Goal: Task Accomplishment & Management: Use online tool/utility

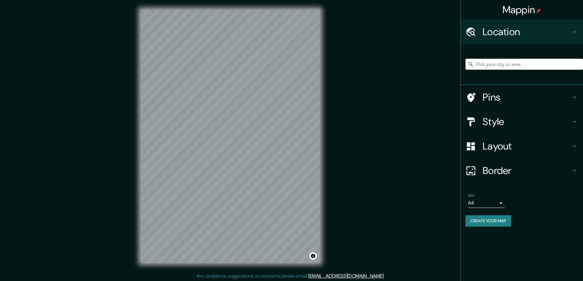
drag, startPoint x: 494, startPoint y: 118, endPoint x: 476, endPoint y: 118, distance: 18.7
click at [494, 118] on h4 "Style" at bounding box center [527, 122] width 88 height 12
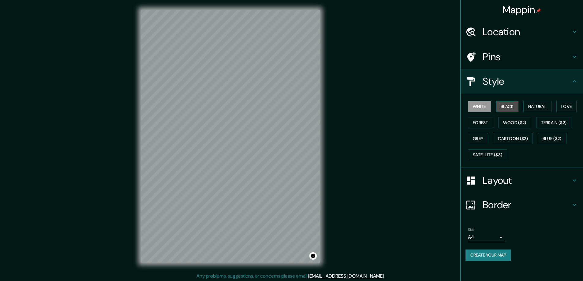
click at [505, 103] on button "Black" at bounding box center [507, 106] width 23 height 11
click at [492, 179] on h4 "Layout" at bounding box center [527, 180] width 88 height 12
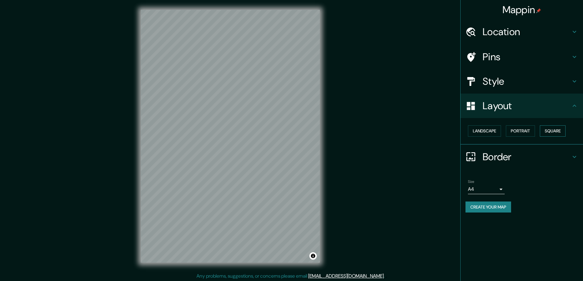
click at [552, 131] on button "Square" at bounding box center [553, 130] width 26 height 11
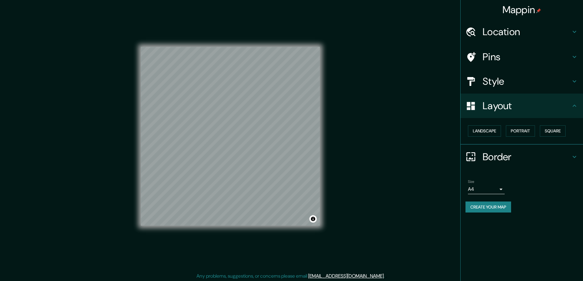
click at [498, 190] on body "Mappin Location Pins Style Layout Landscape Portrait Square Border Choose a bor…" at bounding box center [291, 140] width 583 height 281
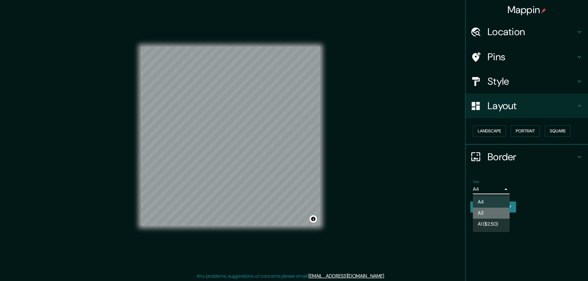
click at [481, 212] on li "A3" at bounding box center [491, 213] width 37 height 11
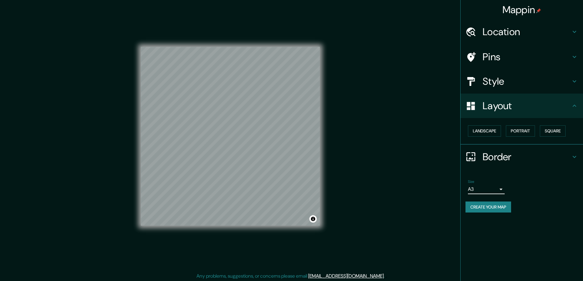
click at [488, 31] on h4 "Location" at bounding box center [527, 32] width 88 height 12
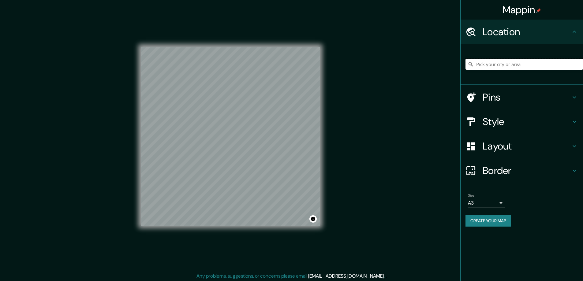
drag, startPoint x: 485, startPoint y: 64, endPoint x: 481, endPoint y: 65, distance: 4.5
click at [477, 62] on input "Pick your city or area" at bounding box center [525, 64] width 118 height 11
click at [493, 122] on h4 "Style" at bounding box center [527, 122] width 88 height 12
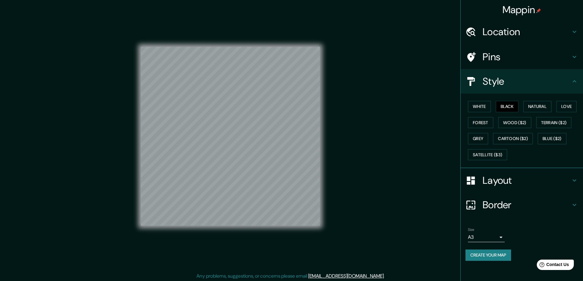
click at [495, 30] on h4 "Location" at bounding box center [527, 32] width 88 height 12
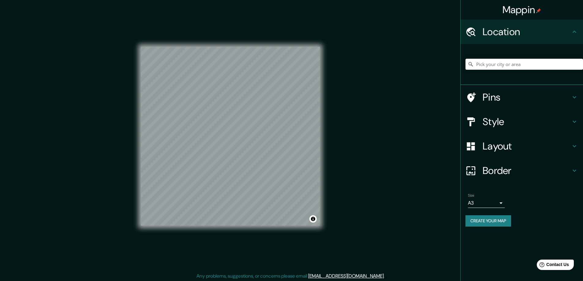
paste input "571 McQueen Road, Amsterdam, NY 12010"
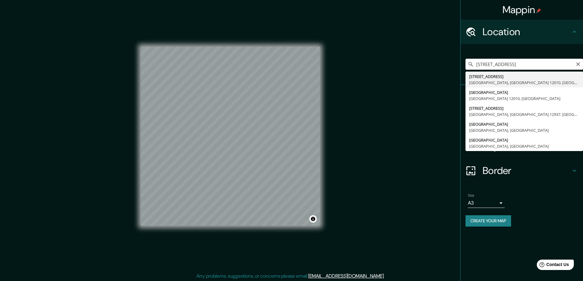
type input "571 Mcqueen Road, Амстердам, Нью-Йорк 12010, США"
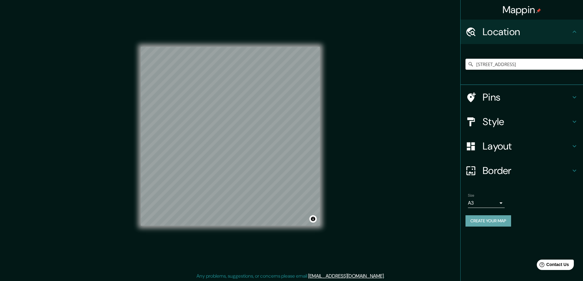
click at [478, 219] on button "Create your map" at bounding box center [489, 220] width 46 height 11
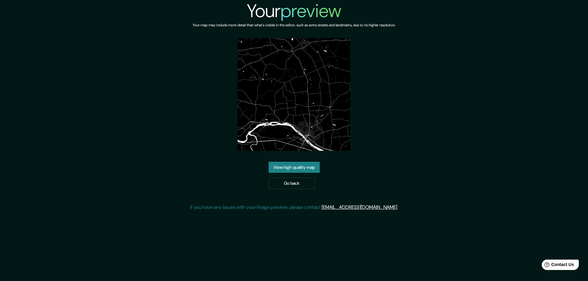
click at [293, 162] on link "View high quality map" at bounding box center [293, 167] width 51 height 11
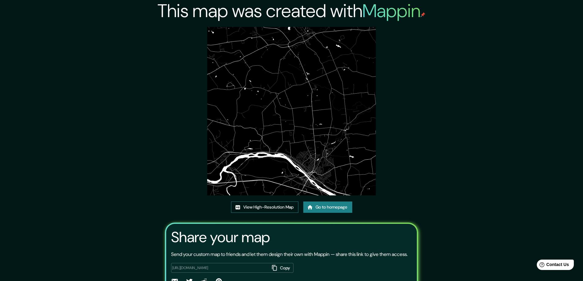
click at [247, 205] on link "View High-Resolution Map" at bounding box center [264, 207] width 67 height 11
click at [326, 202] on link "Go to homepage" at bounding box center [327, 207] width 49 height 11
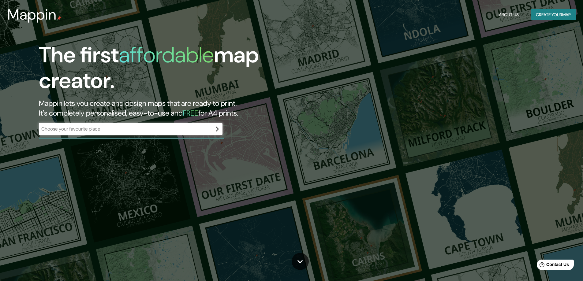
click at [72, 166] on div "The first affordable map creator. Mappin lets you create and design maps that a…" at bounding box center [291, 140] width 583 height 281
click at [217, 130] on icon "button" at bounding box center [216, 128] width 7 height 7
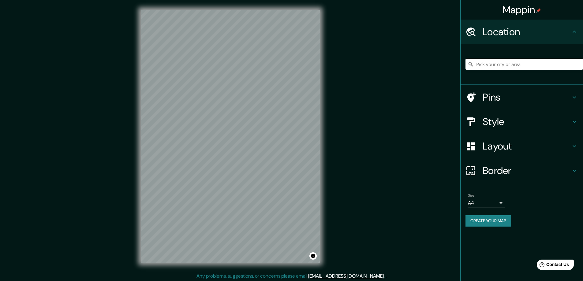
click at [386, 259] on div "Mappin Location Pins Style Layout Border Choose a border. Hint : you can make l…" at bounding box center [291, 141] width 583 height 282
click at [492, 122] on h4 "Style" at bounding box center [527, 122] width 88 height 12
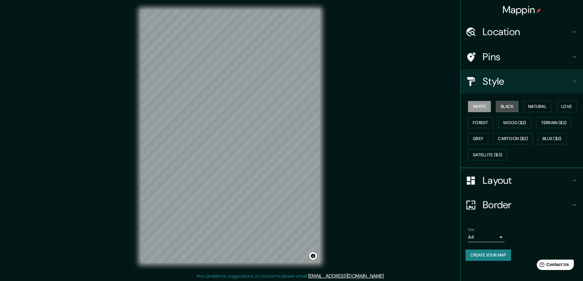
click at [515, 103] on button "Black" at bounding box center [507, 106] width 23 height 11
click at [503, 180] on h4 "Layout" at bounding box center [527, 180] width 88 height 12
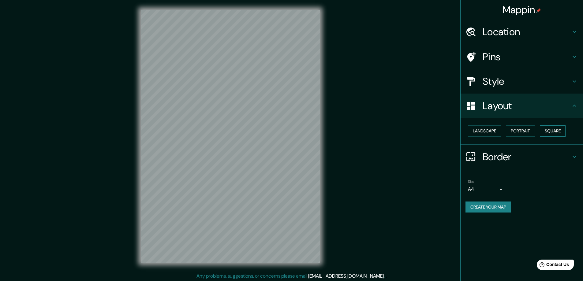
click at [550, 128] on button "Square" at bounding box center [553, 130] width 26 height 11
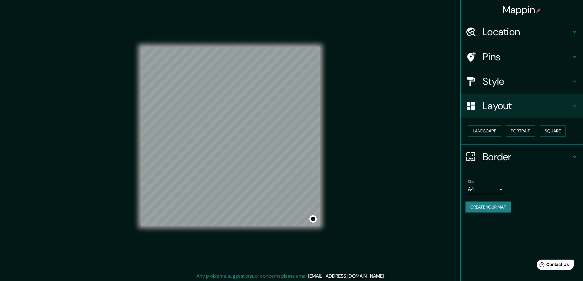
click at [502, 190] on body "Mappin Location Pins Style Layout Landscape Portrait Square Border Choose a bor…" at bounding box center [291, 140] width 583 height 281
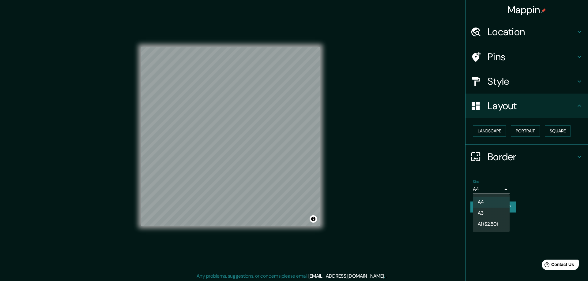
click at [484, 211] on li "A3" at bounding box center [491, 213] width 37 height 11
type input "a4"
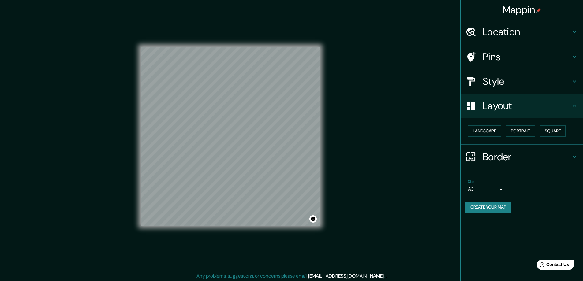
click at [492, 29] on h4 "Location" at bounding box center [527, 32] width 88 height 12
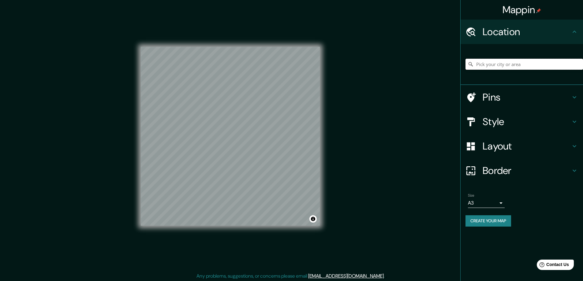
paste input "Manor 78653 16301 Smithers Road"
click at [137, 196] on div "© Mapbox © OpenStreetMap Improve this map" at bounding box center [230, 136] width 199 height 273
click at [486, 64] on input "16301 Smithers Rd, Менор, Техас 78653, США" at bounding box center [525, 64] width 118 height 11
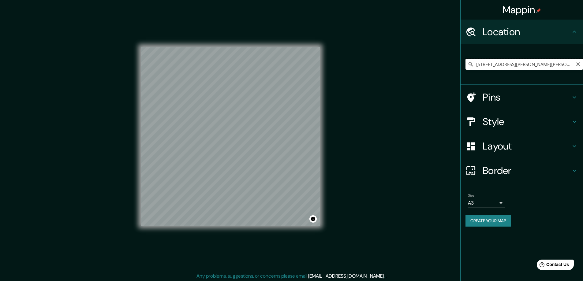
paste input "Manor 78653 16301 Smithers Road"
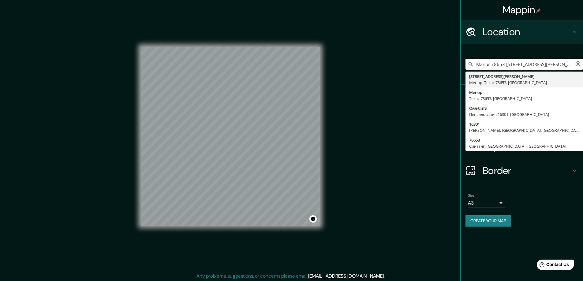
type input "16301 Smithers Rd, Менор, Техас 78653, США"
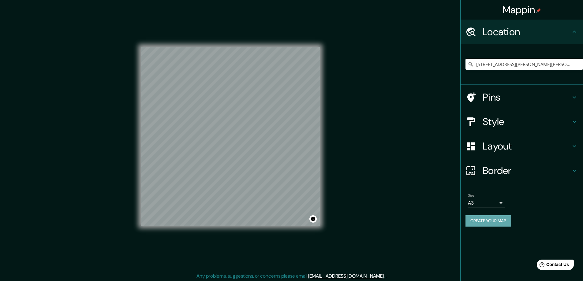
click at [478, 217] on button "Create your map" at bounding box center [489, 220] width 46 height 11
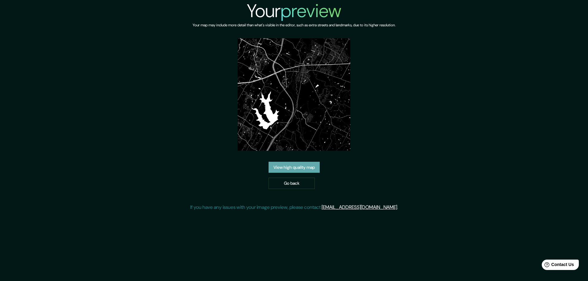
click at [302, 166] on link "View high quality map" at bounding box center [293, 167] width 51 height 11
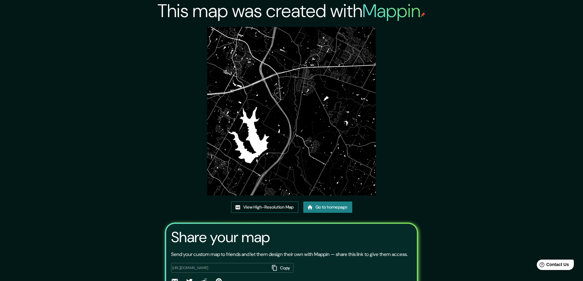
click at [257, 205] on link "View High-Resolution Map" at bounding box center [264, 207] width 67 height 11
click at [313, 209] on icon at bounding box center [310, 207] width 6 height 6
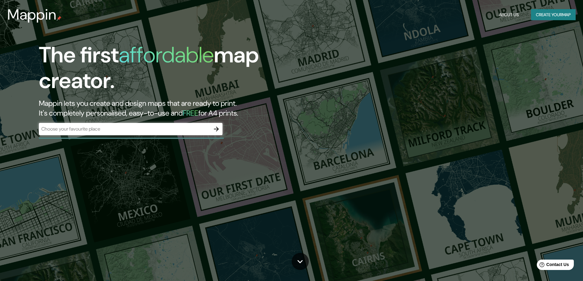
click at [150, 170] on div "The first affordable map creator. Mappin lets you create and design maps that a…" at bounding box center [291, 140] width 583 height 281
click at [217, 129] on icon "button" at bounding box center [216, 129] width 5 height 5
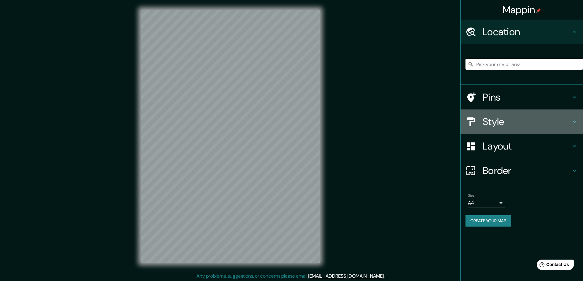
drag, startPoint x: 492, startPoint y: 123, endPoint x: 433, endPoint y: 125, distance: 59.4
click at [492, 123] on h4 "Style" at bounding box center [527, 122] width 88 height 12
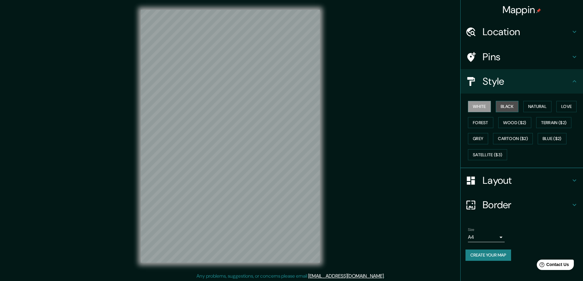
click at [504, 105] on button "Black" at bounding box center [507, 106] width 23 height 11
click at [496, 182] on h4 "Layout" at bounding box center [527, 180] width 88 height 12
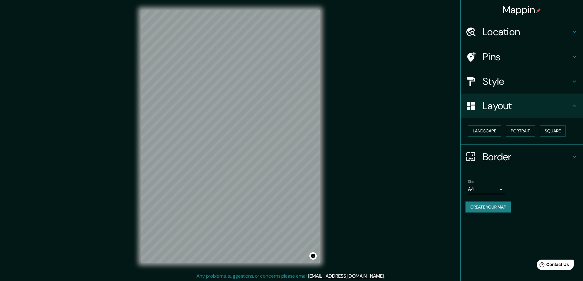
click at [554, 128] on button "Square" at bounding box center [553, 130] width 26 height 11
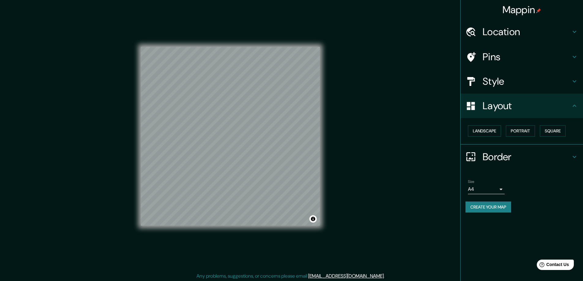
click at [501, 189] on body "Mappin Location Pins Style Layout Landscape Portrait Square Border Choose a bor…" at bounding box center [291, 140] width 583 height 281
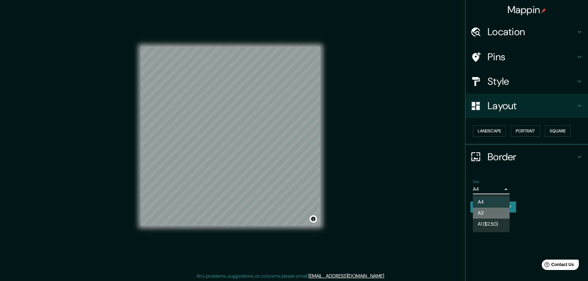
click at [483, 214] on li "A3" at bounding box center [491, 213] width 37 height 11
type input "a4"
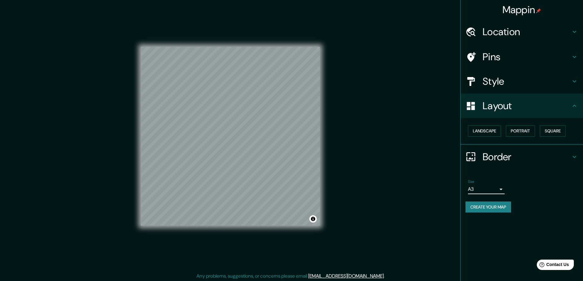
click at [490, 32] on h4 "Location" at bounding box center [527, 32] width 88 height 12
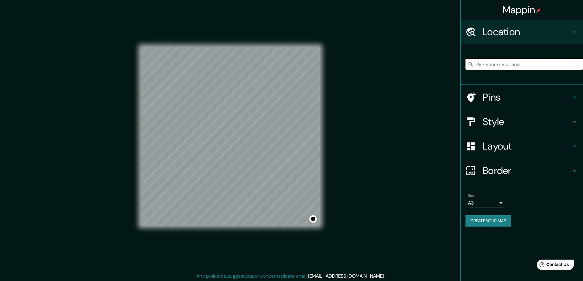
paste input "25 Roanoke Street Lynn MA 01904"
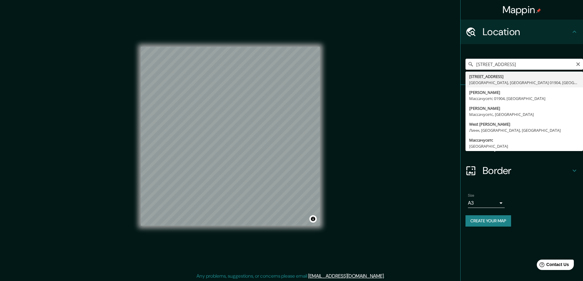
type input "25 Roanoke Street, Линн, Массачусетс 01904, США"
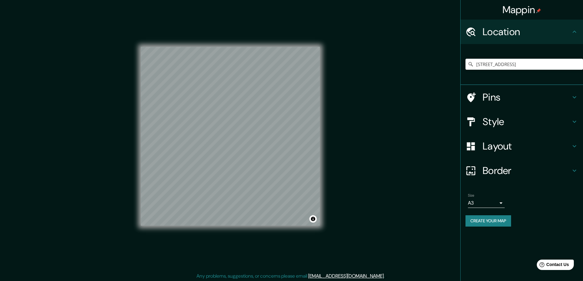
click at [477, 217] on button "Create your map" at bounding box center [489, 220] width 46 height 11
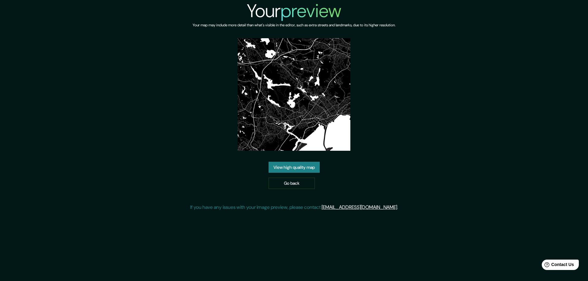
click at [294, 166] on link "View high quality map" at bounding box center [293, 167] width 51 height 11
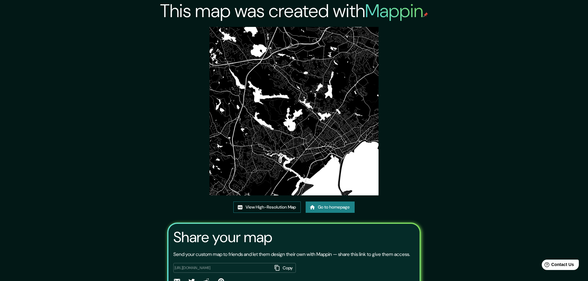
click at [260, 207] on link "View High-Resolution Map" at bounding box center [266, 207] width 67 height 11
click at [323, 205] on link "Go to homepage" at bounding box center [327, 207] width 49 height 11
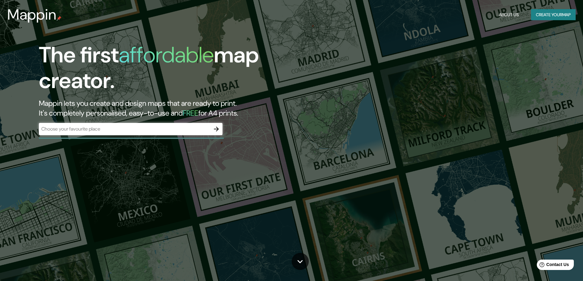
click at [124, 69] on h1 "The first affordable map creator." at bounding box center [185, 70] width 292 height 56
click at [217, 128] on icon "button" at bounding box center [216, 129] width 5 height 5
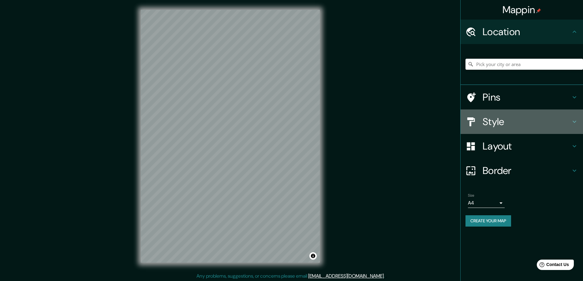
drag, startPoint x: 498, startPoint y: 118, endPoint x: 515, endPoint y: 118, distance: 17.1
click at [498, 118] on h4 "Style" at bounding box center [527, 122] width 88 height 12
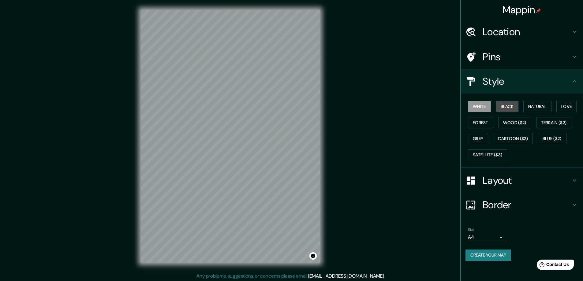
click at [515, 104] on button "Black" at bounding box center [507, 106] width 23 height 11
click at [497, 177] on h4 "Layout" at bounding box center [527, 180] width 88 height 12
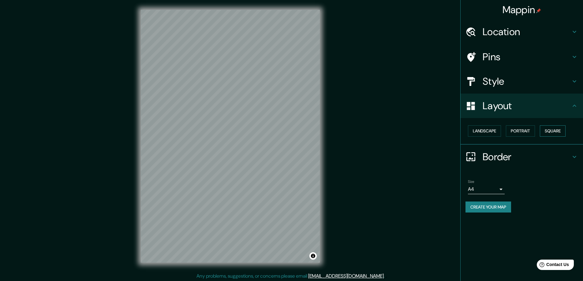
click at [555, 132] on button "Square" at bounding box center [553, 130] width 26 height 11
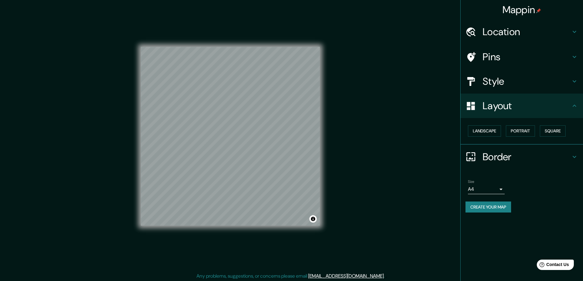
click at [502, 189] on body "Mappin Location Pins Style Layout Landscape Portrait Square Border Choose a bor…" at bounding box center [291, 140] width 583 height 281
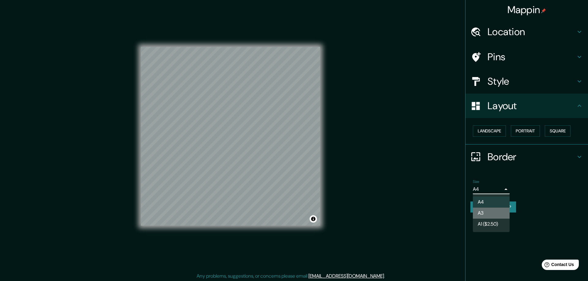
click at [480, 216] on li "A3" at bounding box center [491, 213] width 37 height 11
type input "a4"
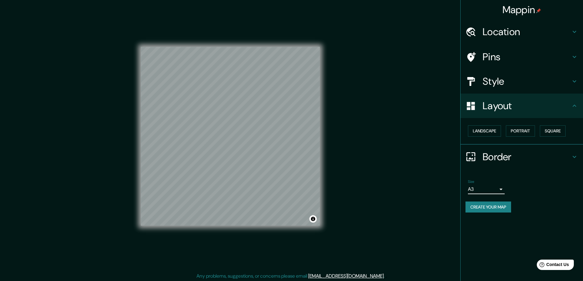
click at [491, 29] on h4 "Location" at bounding box center [527, 32] width 88 height 12
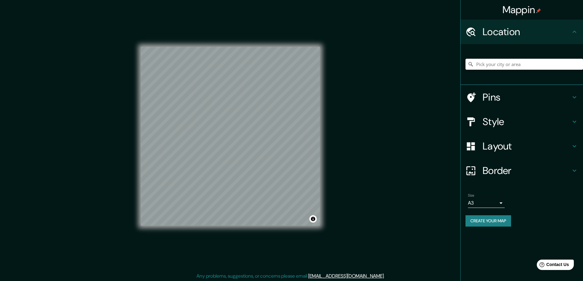
paste input "9005 349th Ave NW Princeton"
click at [534, 64] on input "9005 349th Ave NW Princeton" at bounding box center [525, 64] width 118 height 11
click at [549, 66] on input "9005 349th Ave NW Princeton" at bounding box center [525, 64] width 118 height 11
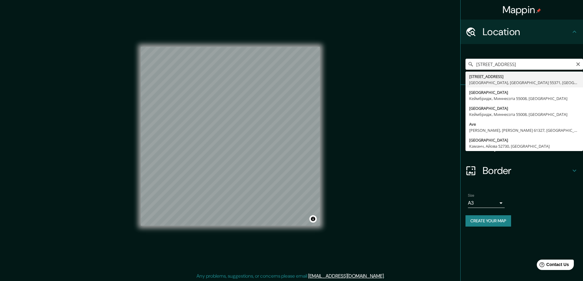
type input "9005 349th Avenue Northwest, Принстон, Миннесота 55371, США"
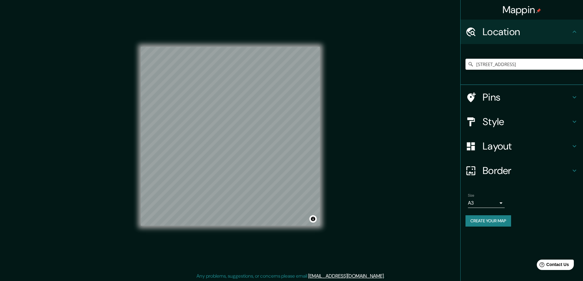
drag, startPoint x: 484, startPoint y: 218, endPoint x: 392, endPoint y: 144, distance: 117.5
click at [483, 218] on button "Create your map" at bounding box center [489, 220] width 46 height 11
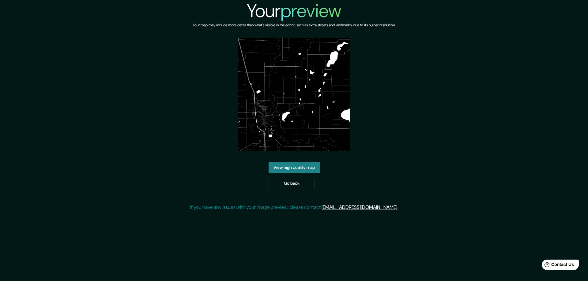
click at [302, 166] on link "View high quality map" at bounding box center [293, 167] width 51 height 11
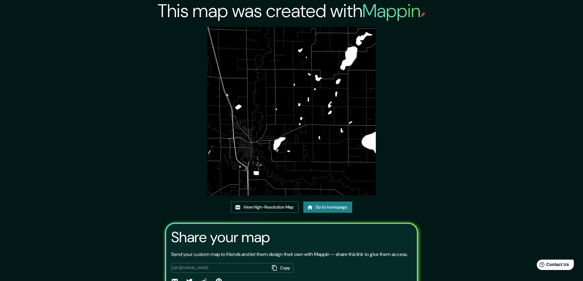
click at [257, 206] on link "View High-Resolution Map" at bounding box center [264, 207] width 67 height 11
click at [322, 206] on link "Go to homepage" at bounding box center [327, 207] width 49 height 11
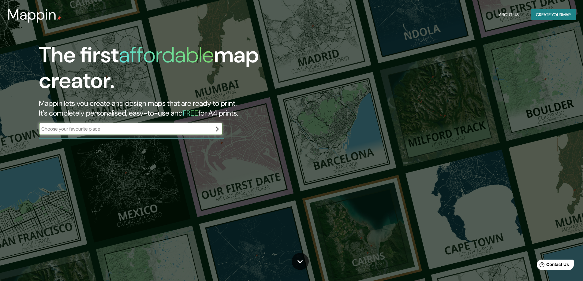
click at [218, 130] on icon "button" at bounding box center [216, 129] width 5 height 5
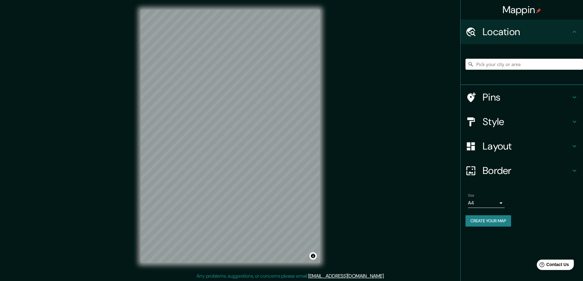
click at [500, 118] on h4 "Style" at bounding box center [527, 122] width 88 height 12
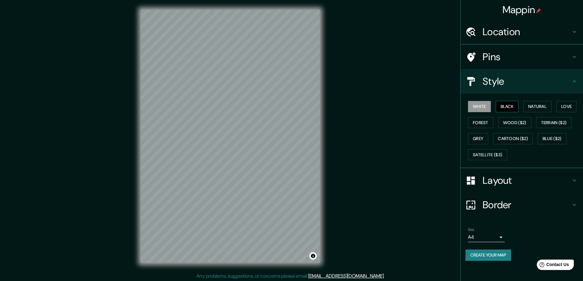
click at [505, 105] on button "Black" at bounding box center [507, 106] width 23 height 11
click at [494, 180] on h4 "Layout" at bounding box center [527, 180] width 88 height 12
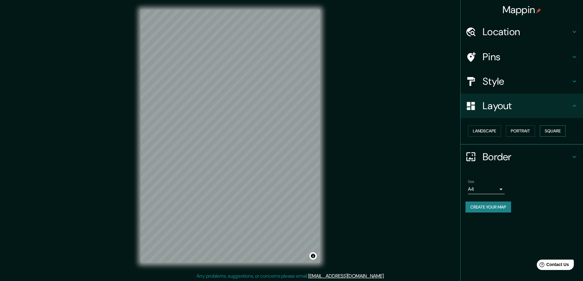
click at [550, 133] on button "Square" at bounding box center [553, 130] width 26 height 11
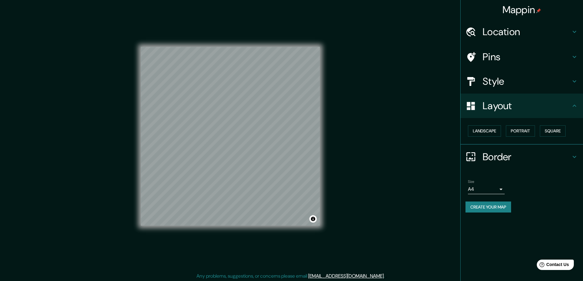
click at [503, 189] on body "Mappin Location Pins Style Layout Landscape Portrait Square Border Choose a bor…" at bounding box center [291, 140] width 583 height 281
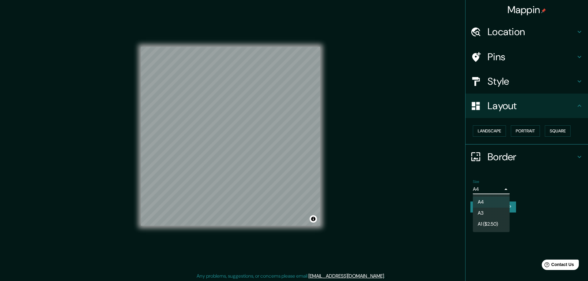
click at [486, 211] on li "A3" at bounding box center [491, 213] width 37 height 11
type input "a4"
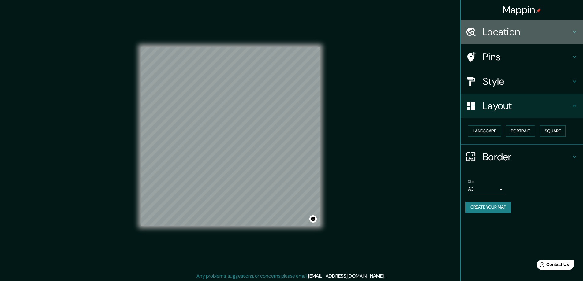
click at [498, 30] on h4 "Location" at bounding box center [527, 32] width 88 height 12
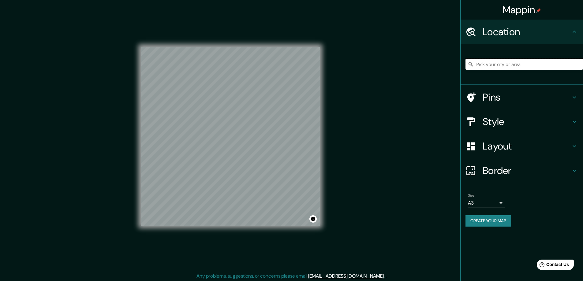
paste input "21 Beresford Avenue, Donabate, K36DF34"
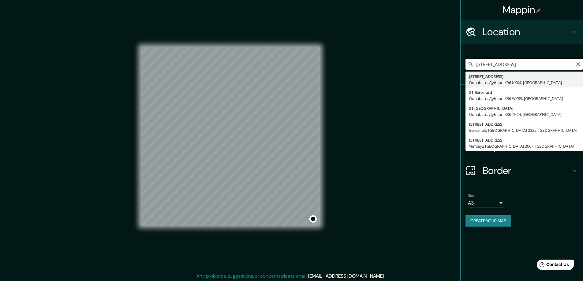
type input "21 Beresford Place, Donabate, Дублин K36 KX04, Ирландия"
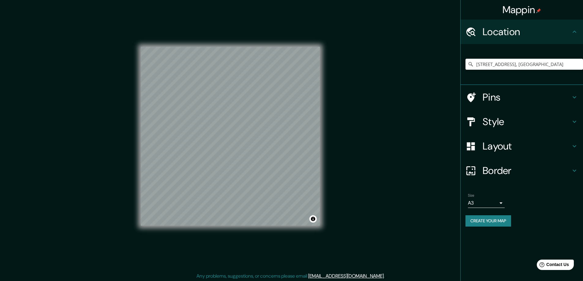
click at [472, 219] on button "Create your map" at bounding box center [489, 220] width 46 height 11
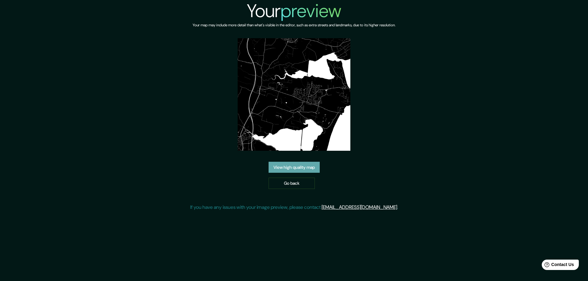
click at [289, 166] on link "View high quality map" at bounding box center [293, 167] width 51 height 11
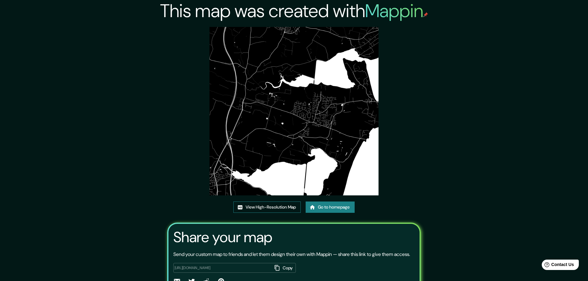
click at [269, 208] on link "View High-Resolution Map" at bounding box center [266, 207] width 67 height 11
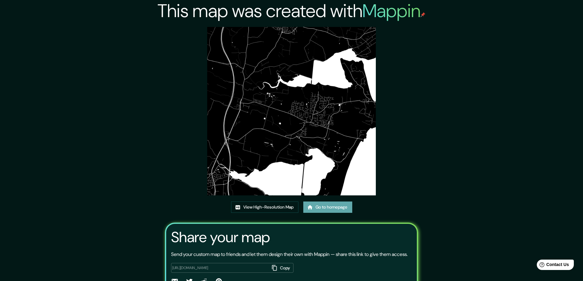
click at [318, 207] on link "Go to homepage" at bounding box center [327, 207] width 49 height 11
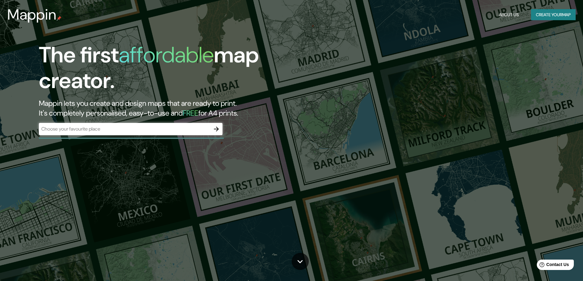
click at [216, 126] on icon "button" at bounding box center [216, 128] width 7 height 7
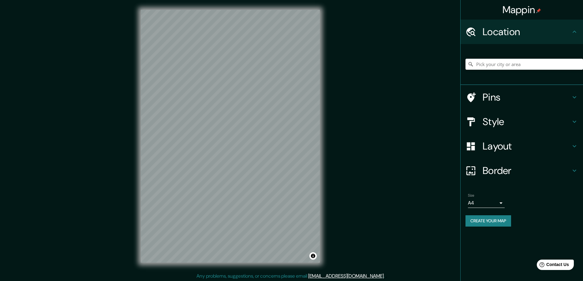
click at [404, 65] on div "Mappin Location Pins Style Layout Border Choose a border. Hint : you can make l…" at bounding box center [291, 141] width 583 height 282
click at [494, 120] on h4 "Style" at bounding box center [527, 122] width 88 height 12
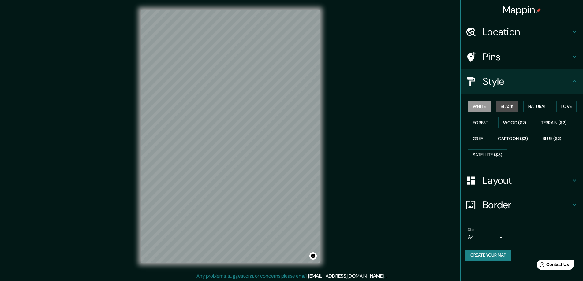
click at [510, 104] on button "Black" at bounding box center [507, 106] width 23 height 11
click at [498, 181] on h4 "Layout" at bounding box center [527, 180] width 88 height 12
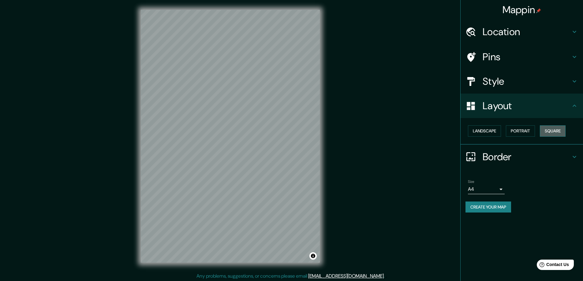
click at [555, 129] on button "Square" at bounding box center [553, 130] width 26 height 11
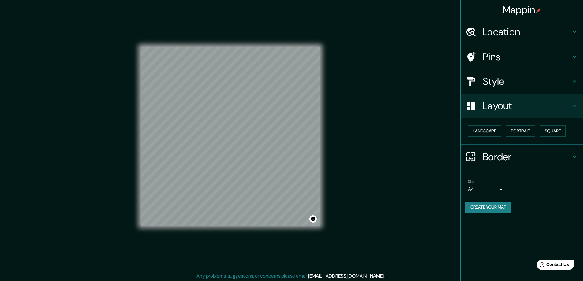
click at [503, 188] on body "Mappin Location Pins Style Layout Landscape Portrait Square Border Choose a bor…" at bounding box center [291, 140] width 583 height 281
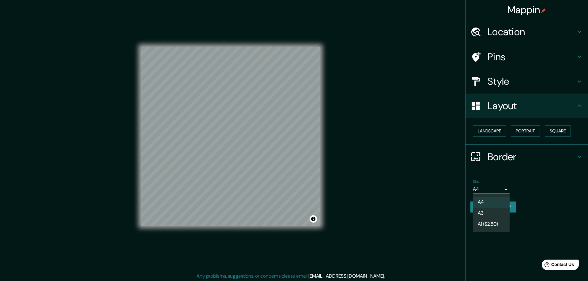
click at [486, 212] on li "A3" at bounding box center [491, 213] width 37 height 11
type input "a4"
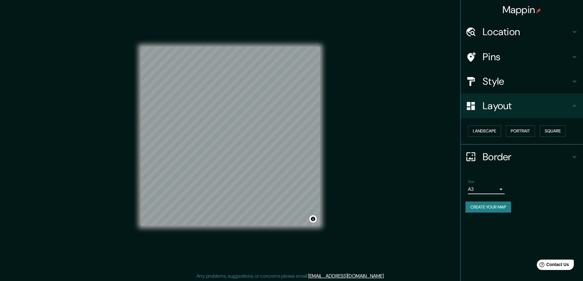
click at [495, 32] on h4 "Location" at bounding box center [527, 32] width 88 height 12
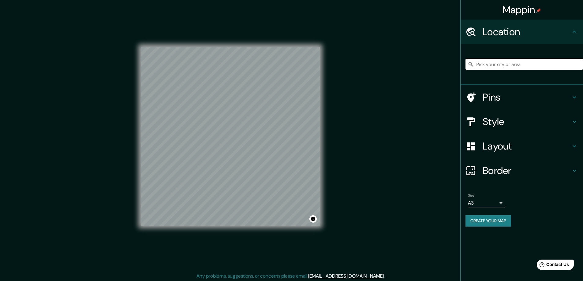
paste input "1571 Rockwell Rd, Abington, PA 19001"
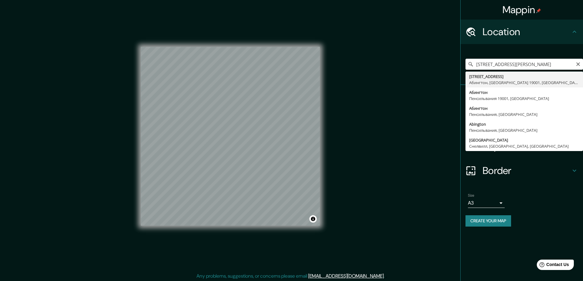
type input "1571 Rockwell Road, Абингтон, Пенсильвания 19001, США"
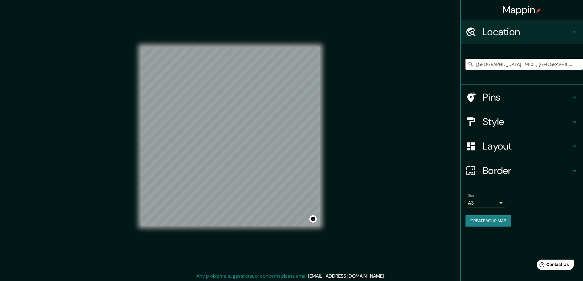
click at [492, 216] on button "Create your map" at bounding box center [489, 220] width 46 height 11
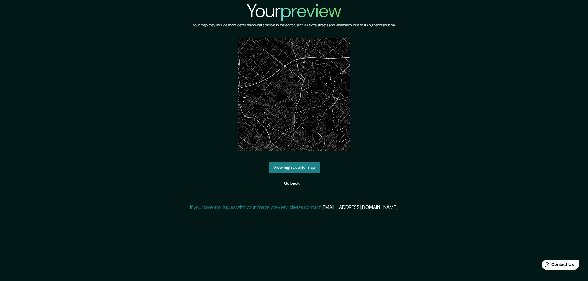
click at [293, 164] on link "View high quality map" at bounding box center [293, 167] width 51 height 11
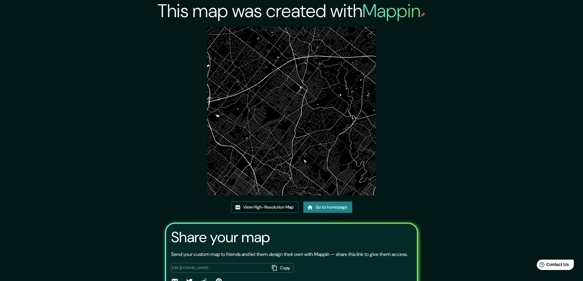
click at [260, 207] on link "View High-Resolution Map" at bounding box center [264, 207] width 67 height 11
click at [318, 208] on link "Go to homepage" at bounding box center [327, 207] width 49 height 11
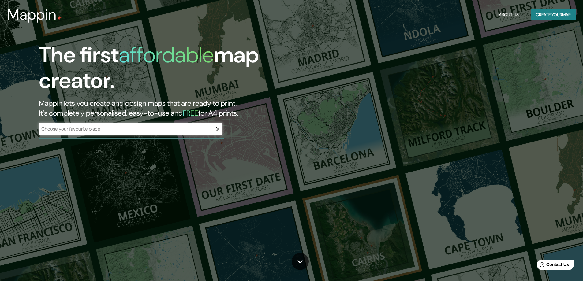
click at [141, 170] on div "The first affordable map creator. Mappin lets you create and design maps that a…" at bounding box center [291, 140] width 583 height 281
click at [217, 128] on icon "button" at bounding box center [216, 128] width 7 height 7
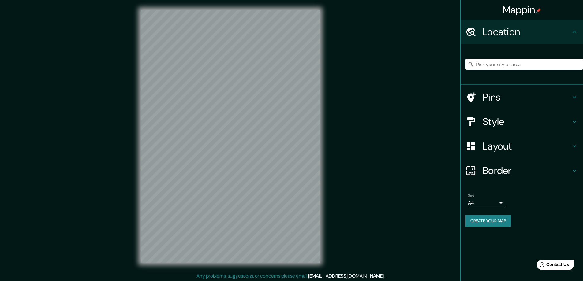
click at [488, 125] on h4 "Style" at bounding box center [527, 122] width 88 height 12
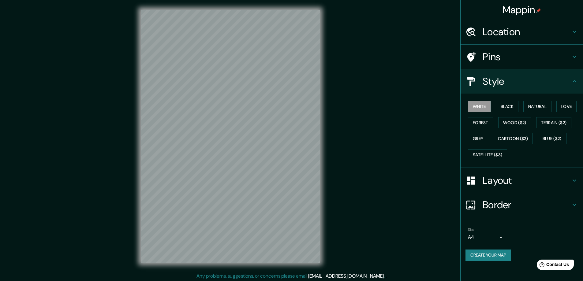
click at [491, 123] on ul "Location Pins Style White Black Natural Love Forest Wood ($2) Terrain ($2) Grey…" at bounding box center [522, 144] width 122 height 249
click at [505, 108] on button "Black" at bounding box center [507, 106] width 23 height 11
click at [495, 179] on h4 "Layout" at bounding box center [527, 180] width 88 height 12
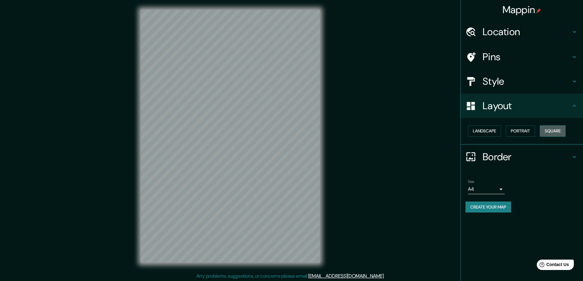
click at [554, 131] on button "Square" at bounding box center [553, 130] width 26 height 11
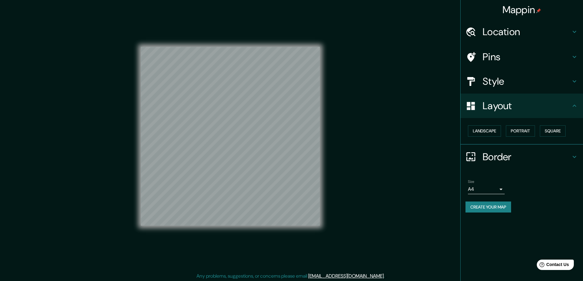
click at [503, 190] on body "Mappin Location Pins Style Layout Landscape Portrait Square Border Choose a bor…" at bounding box center [291, 140] width 583 height 281
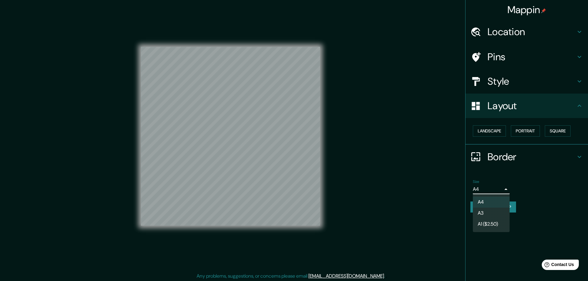
click at [481, 213] on li "A3" at bounding box center [491, 213] width 37 height 11
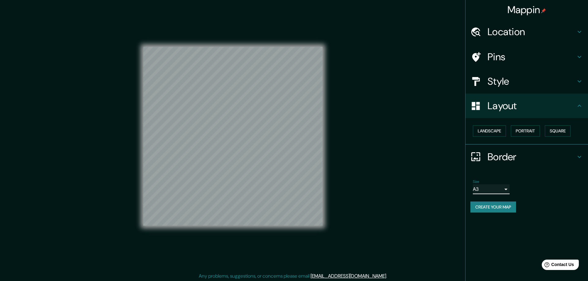
type input "a4"
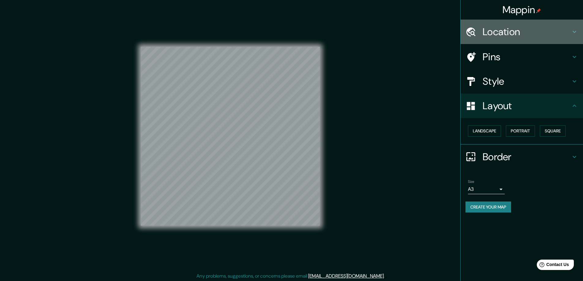
click at [496, 32] on h4 "Location" at bounding box center [527, 32] width 88 height 12
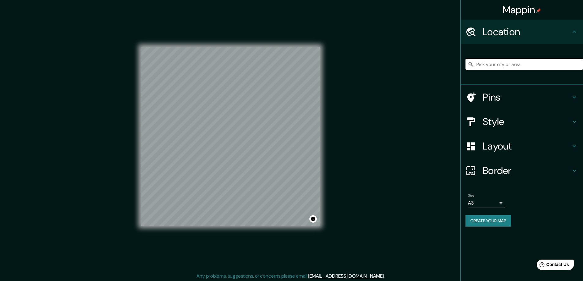
click at [483, 59] on input "Pick your city or area" at bounding box center [525, 64] width 118 height 11
paste input "[STREET_ADDRESS][PERSON_NAME]"
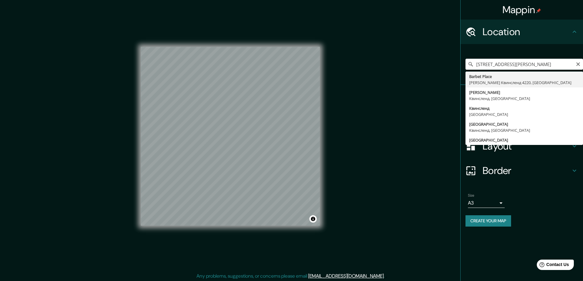
type input "[STREET_ADDRESS][PERSON_NAME]"
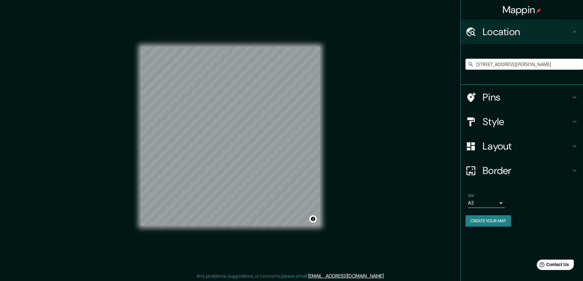
scroll to position [0, 0]
click at [478, 224] on button "Create your map" at bounding box center [489, 220] width 46 height 11
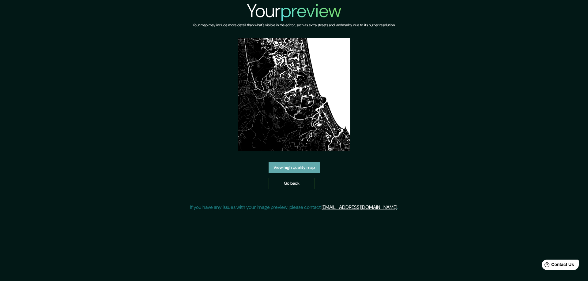
click at [290, 166] on link "View high quality map" at bounding box center [293, 167] width 51 height 11
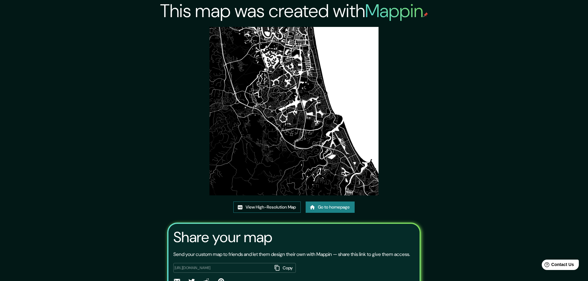
click at [254, 207] on link "View High-Resolution Map" at bounding box center [266, 207] width 67 height 11
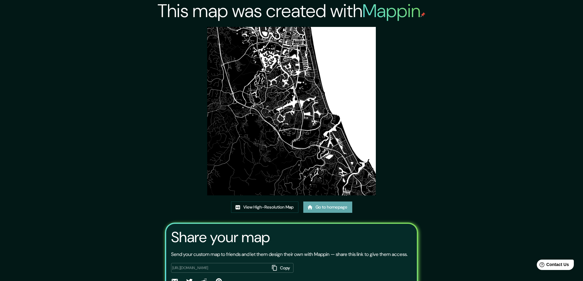
click at [336, 206] on link "Go to homepage" at bounding box center [327, 207] width 49 height 11
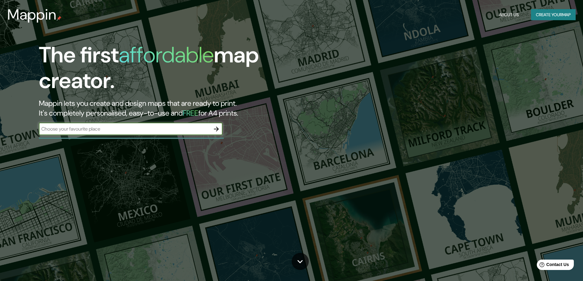
click at [217, 129] on icon "button" at bounding box center [216, 129] width 5 height 5
